Goal: Task Accomplishment & Management: Use online tool/utility

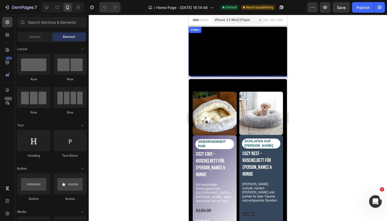
select select "S - 40 cm"
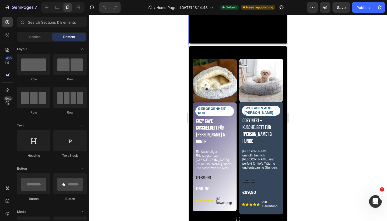
scroll to position [63, 0]
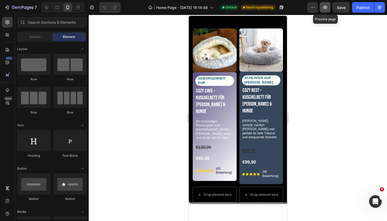
click at [323, 8] on icon "button" at bounding box center [324, 7] width 5 height 5
click at [371, 203] on div "Intercom-Nachrichtendienst öffnen" at bounding box center [374, 200] width 17 height 17
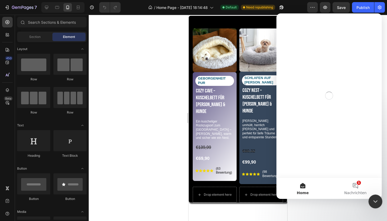
scroll to position [0, 0]
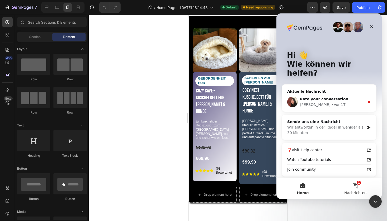
click at [356, 187] on button "1 Nachrichten" at bounding box center [355, 188] width 53 height 21
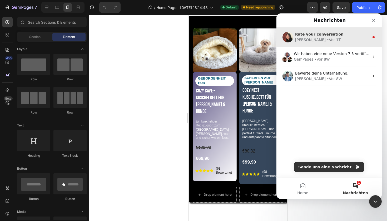
click at [331, 40] on div "[PERSON_NAME] • Vor 1T" at bounding box center [332, 40] width 74 height 6
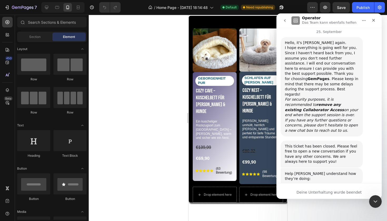
scroll to position [249, 0]
click at [334, 208] on div at bounding box center [238, 118] width 298 height 206
click at [373, 21] on icon "Schließen" at bounding box center [373, 20] width 3 height 3
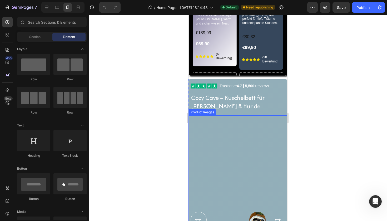
scroll to position [215, 0]
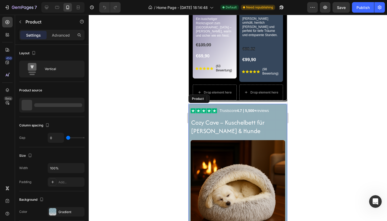
click at [285, 104] on div "Trustscore 4.7 | 5,500+ reviews Custom Code Cozy Cave – Kuschelbett für [PERSON…" at bounding box center [237, 179] width 99 height 151
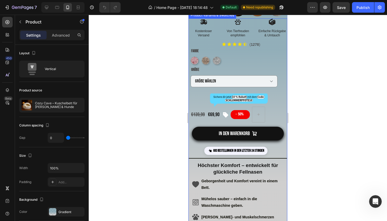
scroll to position [467, 0]
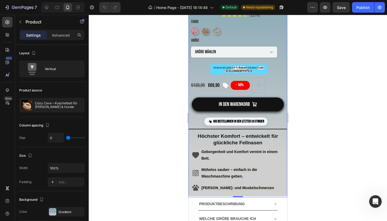
click at [365, 131] on div at bounding box center [238, 118] width 298 height 206
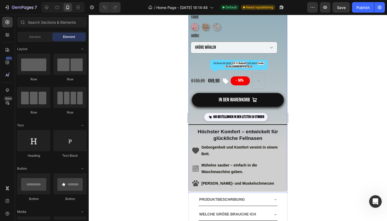
scroll to position [472, 0]
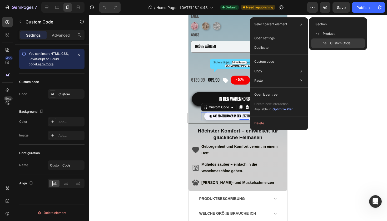
click at [285, 24] on p "Select parent element" at bounding box center [270, 24] width 33 height 5
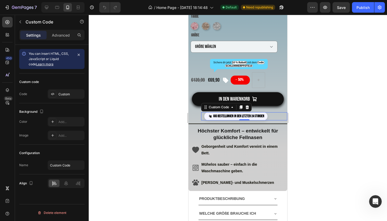
click at [328, 112] on div at bounding box center [238, 118] width 298 height 206
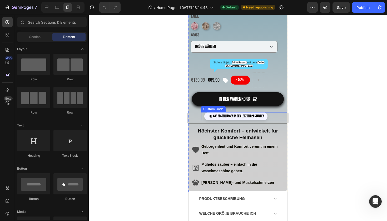
click at [239, 115] on div "693 Bestellungen in den letzten 24 Stunden" at bounding box center [235, 116] width 63 height 8
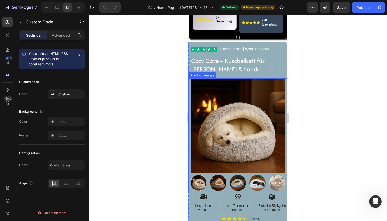
scroll to position [260, 0]
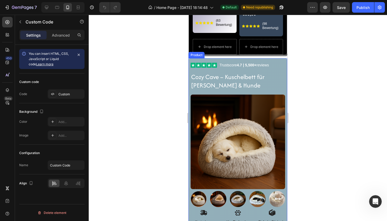
click at [283, 58] on div "Trustscore 4.7 | 5,500+ reviews Custom Code Cozy Cave – Kuschelbett für [PERSON…" at bounding box center [237, 133] width 99 height 151
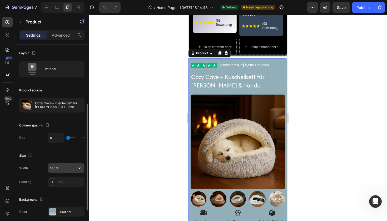
scroll to position [72, 0]
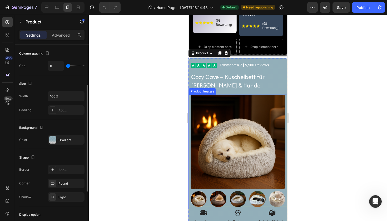
click at [225, 142] on img at bounding box center [237, 141] width 94 height 94
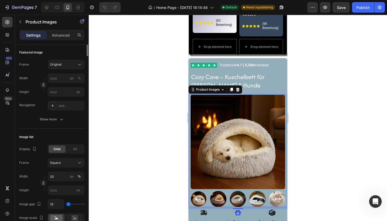
scroll to position [0, 0]
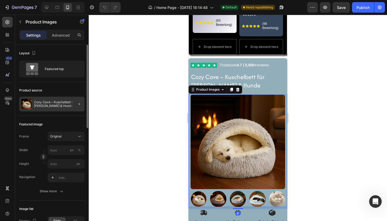
click at [74, 103] on div at bounding box center [77, 104] width 15 height 15
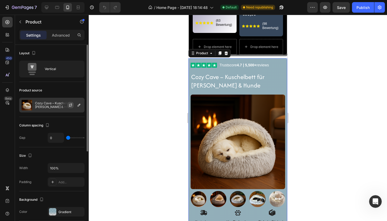
click at [71, 104] on icon "button" at bounding box center [70, 105] width 4 height 4
click at [78, 105] on icon "button" at bounding box center [79, 105] width 4 height 4
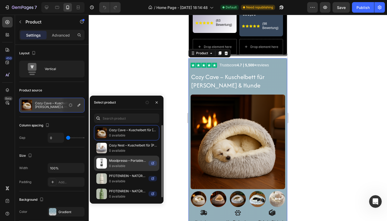
click at [122, 166] on div "Moodpresso – Portable 3-in-1 Espresso-Maschine (Kapseln & [PERSON_NAME]) 0 avai…" at bounding box center [126, 162] width 65 height 15
select select "S - 40 cm"
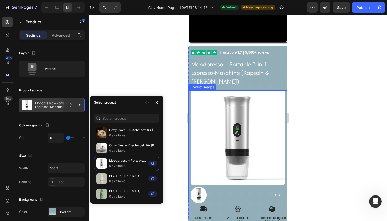
scroll to position [390, 0]
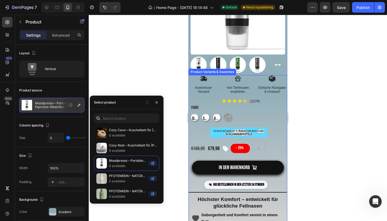
click at [326, 120] on div at bounding box center [238, 118] width 298 height 206
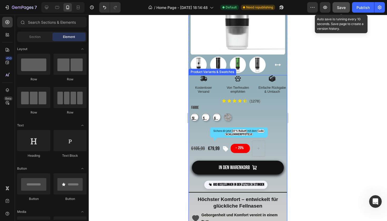
click at [340, 8] on span "Save" at bounding box center [341, 7] width 9 height 4
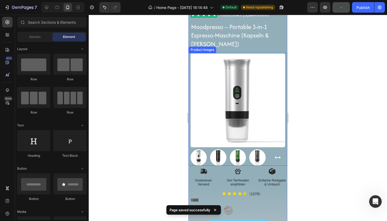
scroll to position [251, 0]
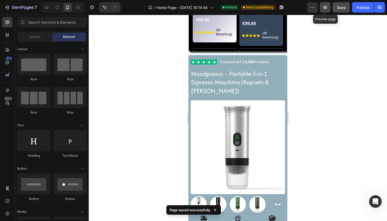
click at [325, 9] on icon "button" at bounding box center [325, 7] width 4 height 3
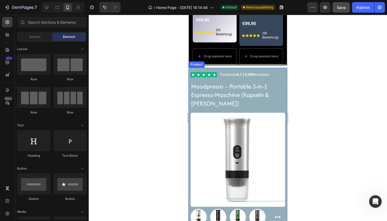
click at [276, 68] on div "Trustscore 4.7 | 5,500+ reviews Custom Code Moodpresso – Portable 3-in-1 Espres…" at bounding box center [237, 147] width 99 height 159
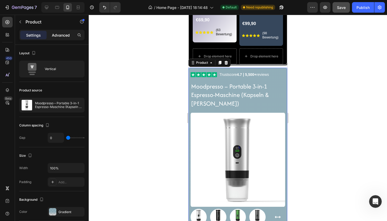
click at [63, 38] on div "Advanced" at bounding box center [61, 35] width 26 height 8
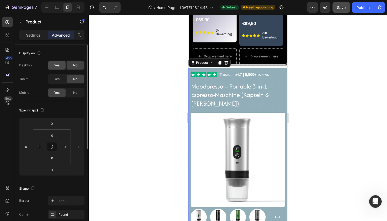
click at [54, 67] on span "Yes" at bounding box center [56, 65] width 5 height 5
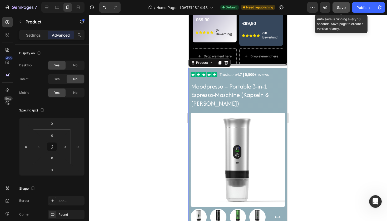
click at [341, 6] on span "Save" at bounding box center [341, 7] width 9 height 4
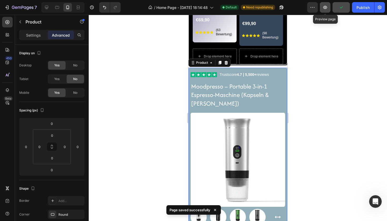
click at [327, 5] on icon "button" at bounding box center [324, 7] width 5 height 5
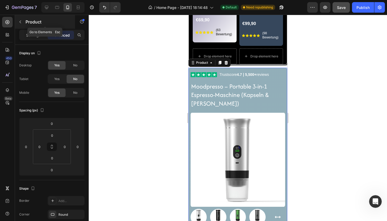
click at [18, 23] on icon "button" at bounding box center [20, 22] width 4 height 4
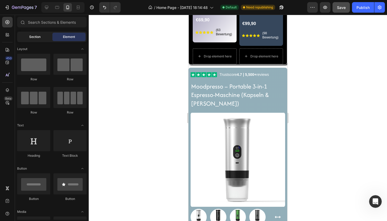
click at [31, 35] on span "Section" at bounding box center [34, 36] width 11 height 5
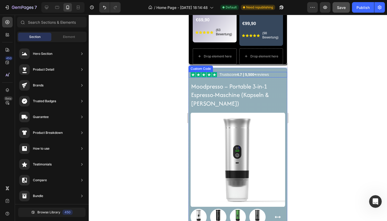
click at [279, 72] on div "Trustscore 4.7 | 5,500+ reviews" at bounding box center [238, 75] width 97 height 6
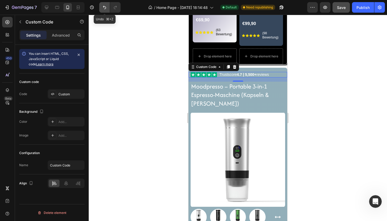
click at [105, 5] on icon "Undo/Redo" at bounding box center [104, 7] width 5 height 5
click at [105, 6] on icon "Undo/Redo" at bounding box center [104, 7] width 5 height 5
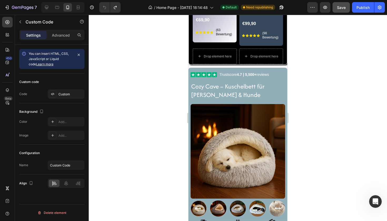
click at [284, 72] on div "Trustscore 4.7 | 5,500+ reviews" at bounding box center [238, 75] width 97 height 6
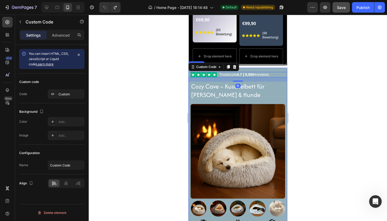
click at [281, 68] on div "Trustscore 4.7 | 5,500+ reviews Custom Code 16 Cozy Cave – Kuschelbett für [PER…" at bounding box center [237, 143] width 99 height 151
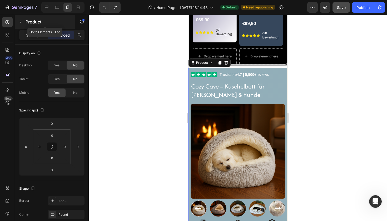
click at [21, 21] on icon "button" at bounding box center [20, 22] width 4 height 4
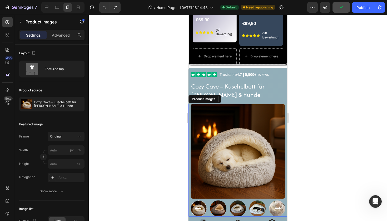
click at [256, 140] on img at bounding box center [237, 151] width 94 height 94
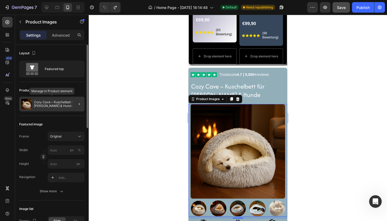
click at [69, 103] on p "Cozy Cave – Kuschelbett für [PERSON_NAME] & Hunde" at bounding box center [58, 103] width 48 height 7
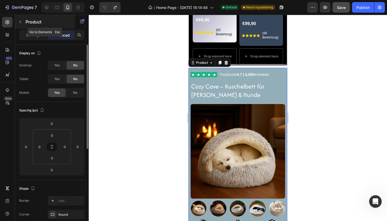
click at [20, 21] on icon "button" at bounding box center [20, 22] width 4 height 4
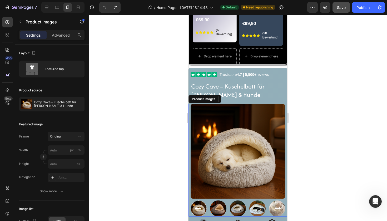
click at [236, 133] on img at bounding box center [237, 151] width 94 height 94
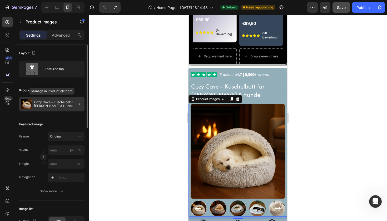
click at [71, 102] on div at bounding box center [77, 104] width 15 height 15
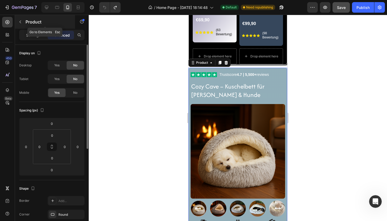
click at [20, 19] on button "button" at bounding box center [20, 22] width 8 height 8
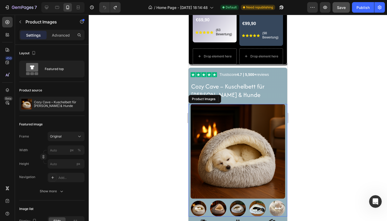
click at [255, 145] on img at bounding box center [237, 151] width 94 height 94
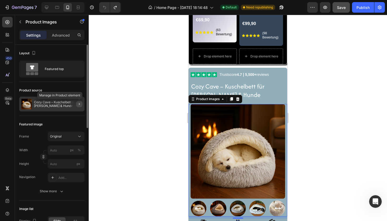
click at [80, 102] on icon "button" at bounding box center [79, 104] width 4 height 4
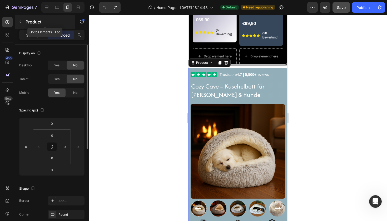
click at [19, 20] on icon "button" at bounding box center [20, 22] width 4 height 4
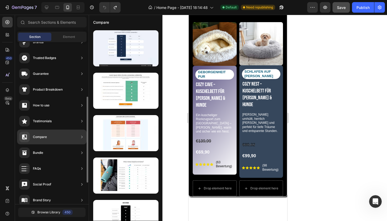
scroll to position [64, 0]
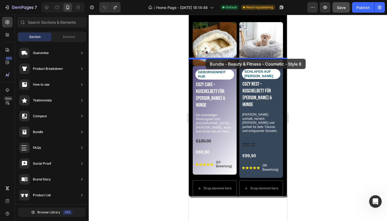
drag, startPoint x: 311, startPoint y: 74, endPoint x: 205, endPoint y: 58, distance: 106.4
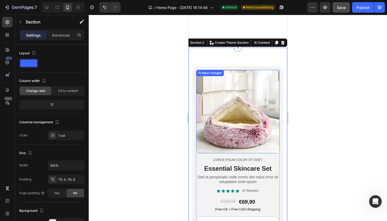
scroll to position [71, 0]
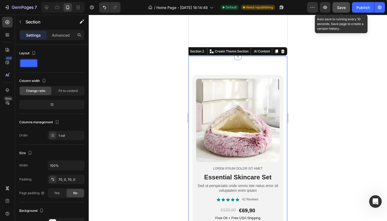
click at [342, 6] on span "Save" at bounding box center [341, 7] width 9 height 4
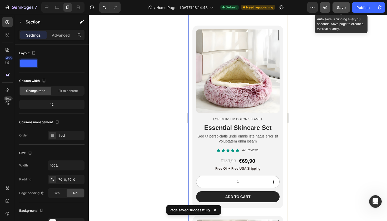
click at [323, 7] on icon "button" at bounding box center [324, 7] width 5 height 5
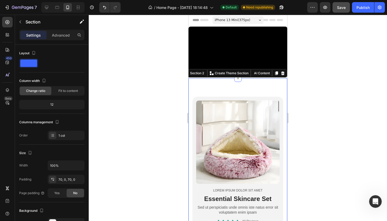
scroll to position [0, 0]
click at [283, 75] on icon at bounding box center [282, 73] width 4 height 4
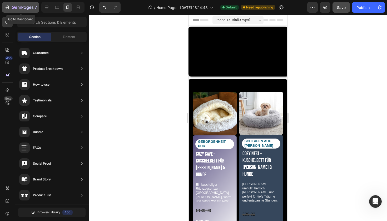
click at [21, 7] on icon "button" at bounding box center [23, 8] width 22 height 4
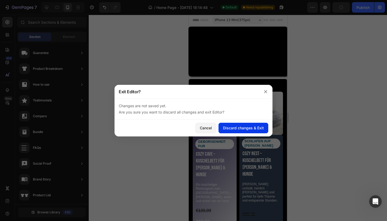
click at [233, 129] on div "Discard changes & Exit" at bounding box center [243, 128] width 41 height 6
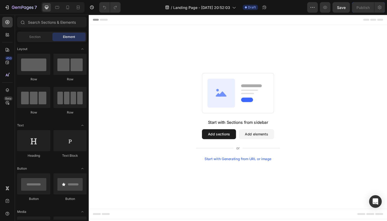
click at [230, 143] on button "Add sections" at bounding box center [226, 141] width 36 height 11
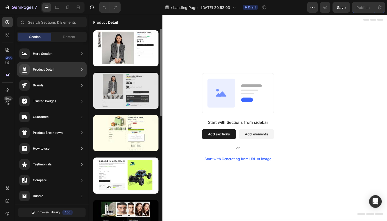
click at [114, 79] on div at bounding box center [125, 91] width 65 height 36
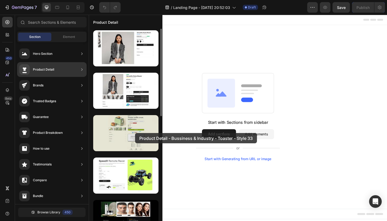
click at [135, 133] on div at bounding box center [125, 133] width 65 height 36
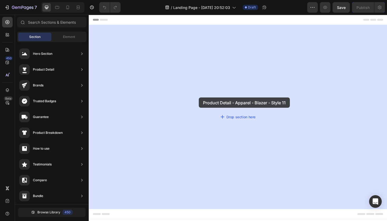
drag, startPoint x: 218, startPoint y: 110, endPoint x: 206, endPoint y: 102, distance: 14.5
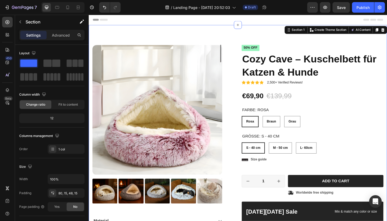
radio input "false"
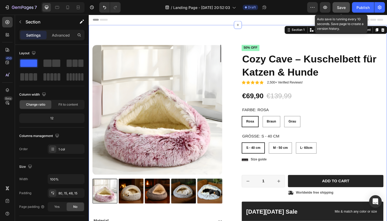
click at [344, 9] on span "Save" at bounding box center [341, 7] width 9 height 4
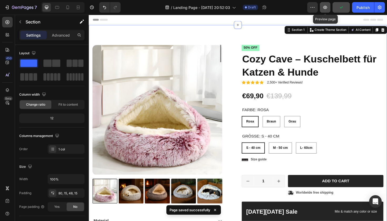
click at [328, 6] on button "button" at bounding box center [325, 7] width 11 height 11
